Goal: Task Accomplishment & Management: Manage account settings

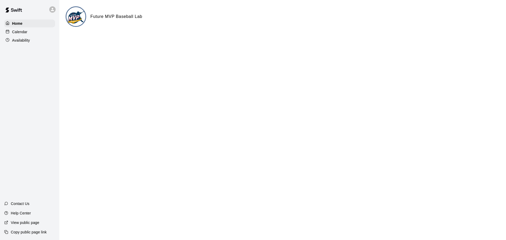
click at [52, 10] on icon at bounding box center [52, 9] width 5 height 5
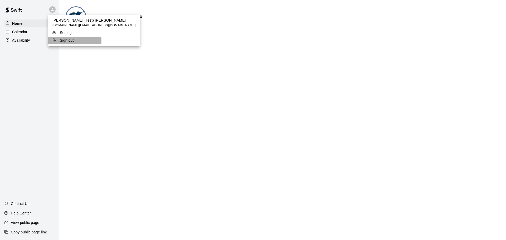
click at [70, 41] on p "Sign out" at bounding box center [67, 40] width 14 height 5
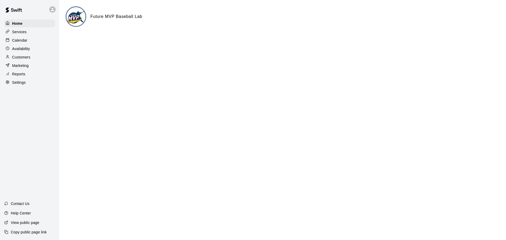
click at [23, 84] on p "Settings" at bounding box center [19, 82] width 14 height 5
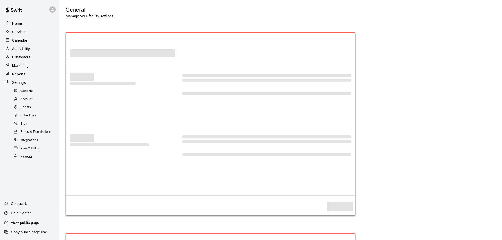
select select "**"
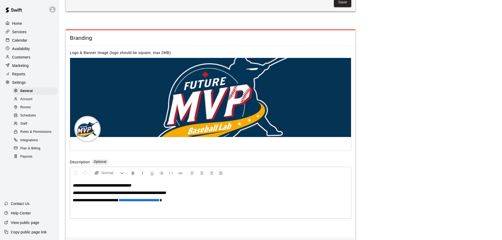
scroll to position [1038, 0]
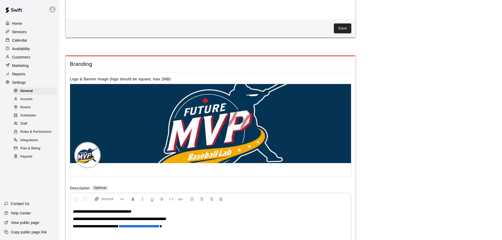
click at [31, 101] on span "Account" at bounding box center [26, 99] width 12 height 5
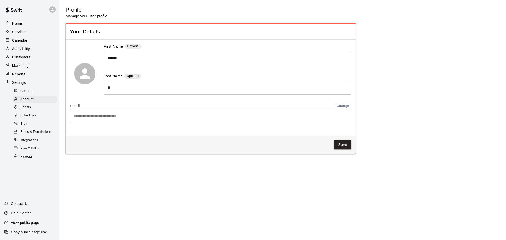
click at [29, 92] on span "General" at bounding box center [26, 90] width 12 height 5
select select "**"
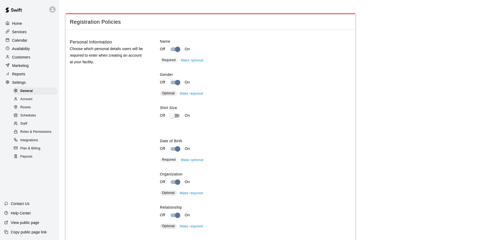
scroll to position [649, 0]
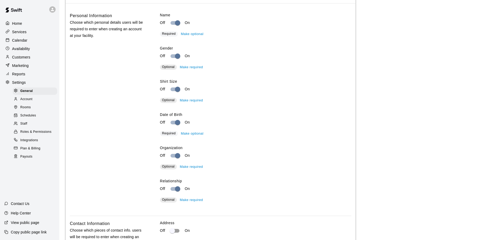
click at [167, 102] on span "Optional" at bounding box center [168, 100] width 13 height 4
click at [186, 105] on button "Make required" at bounding box center [191, 100] width 26 height 8
click at [172, 102] on span "Required" at bounding box center [169, 100] width 14 height 4
click at [187, 105] on button "Make optional" at bounding box center [191, 100] width 25 height 8
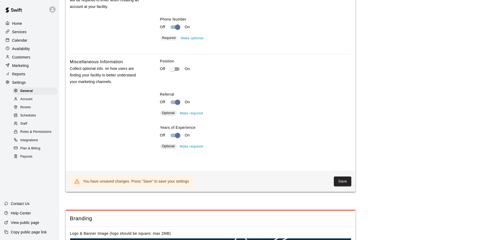
scroll to position [886, 0]
click at [341, 186] on button "Save" at bounding box center [342, 181] width 17 height 10
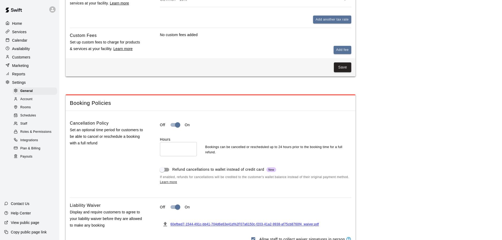
scroll to position [254, 0]
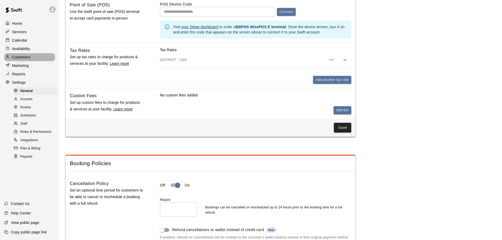
click at [29, 58] on p "Customers" at bounding box center [21, 57] width 18 height 5
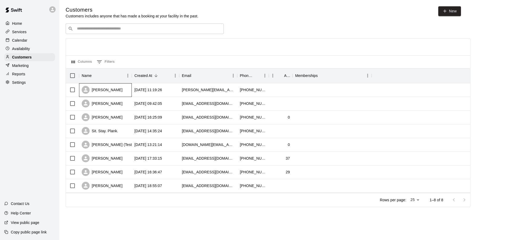
click at [119, 92] on div "Jamie Bruno" at bounding box center [105, 90] width 53 height 14
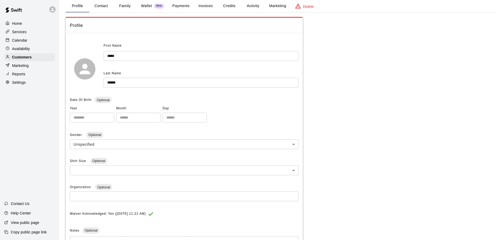
scroll to position [79, 0]
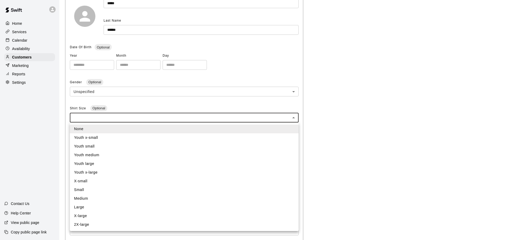
click at [292, 117] on body "**********" at bounding box center [253, 96] width 506 height 351
click at [315, 120] on div at bounding box center [253, 120] width 506 height 240
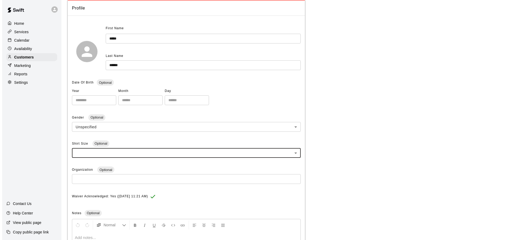
scroll to position [0, 0]
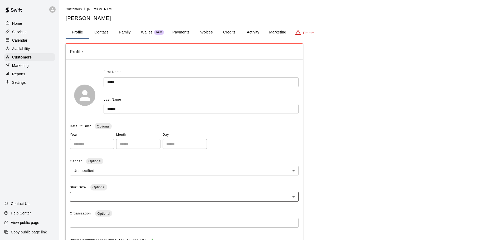
click at [185, 30] on button "Payments" at bounding box center [181, 32] width 26 height 13
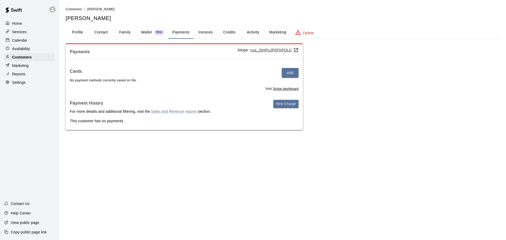
click at [201, 34] on button "Invoices" at bounding box center [206, 32] width 24 height 13
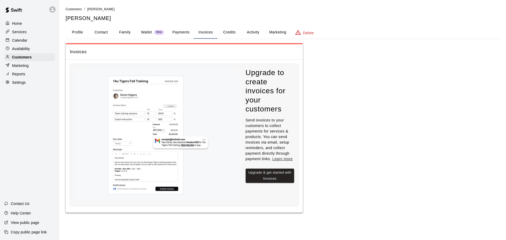
click at [223, 32] on button "Credits" at bounding box center [229, 32] width 24 height 13
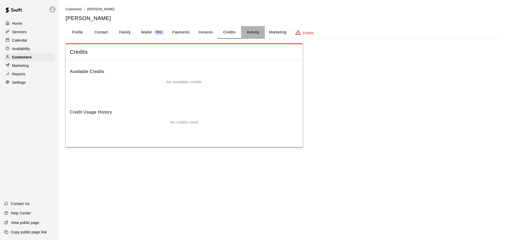
click at [254, 33] on button "Activity" at bounding box center [253, 32] width 24 height 13
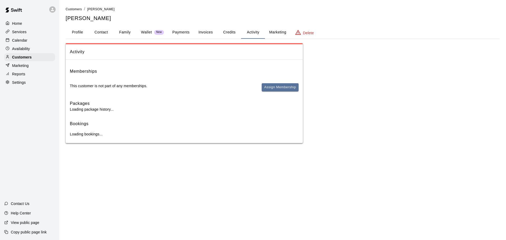
click at [274, 33] on button "Marketing" at bounding box center [278, 32] width 26 height 13
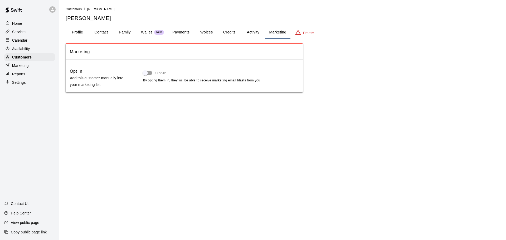
click at [114, 35] on button "Family" at bounding box center [125, 32] width 24 height 13
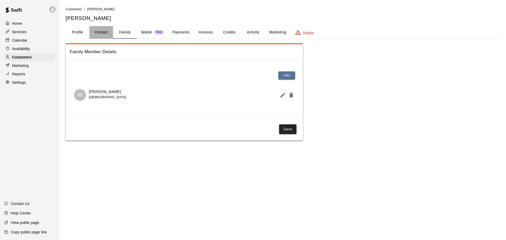
click at [94, 34] on button "Contact" at bounding box center [101, 32] width 24 height 13
select select "**"
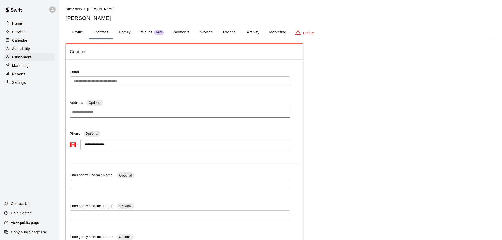
click at [66, 32] on button "Profile" at bounding box center [78, 32] width 24 height 13
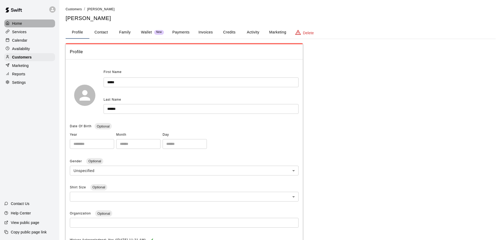
click at [15, 24] on p "Home" at bounding box center [17, 23] width 10 height 5
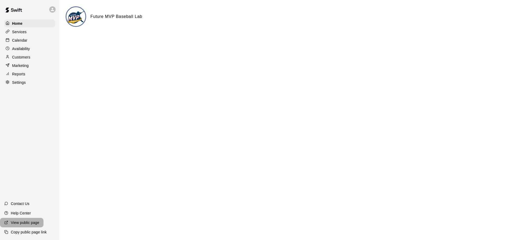
click at [31, 221] on p "View public page" at bounding box center [25, 222] width 28 height 5
click at [53, 7] on icon at bounding box center [52, 9] width 5 height 5
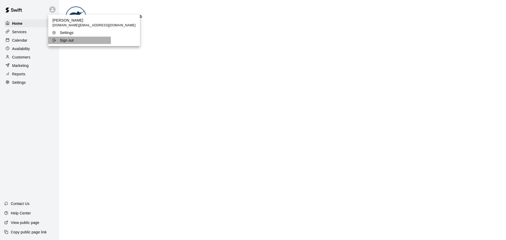
click at [71, 41] on p "Sign out" at bounding box center [67, 40] width 14 height 5
